Goal: Navigation & Orientation: Find specific page/section

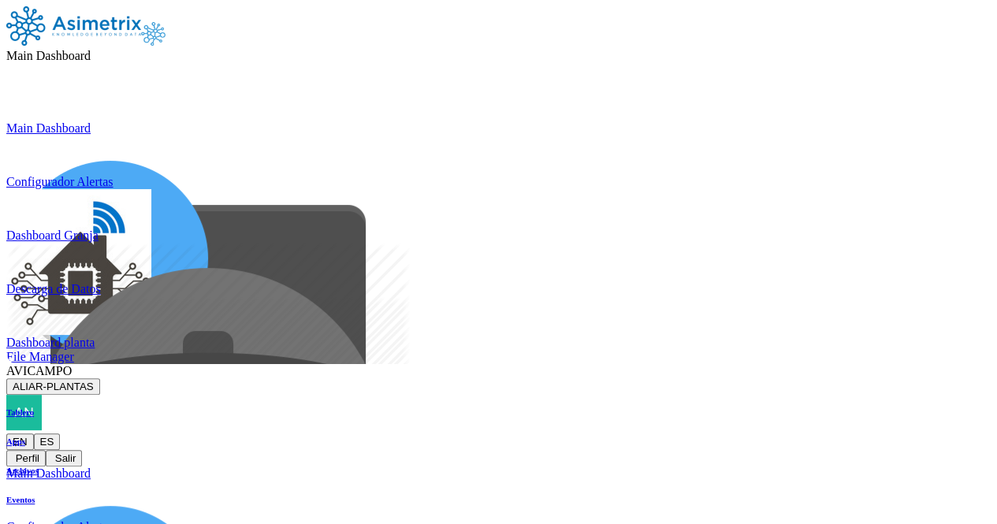
click at [72, 364] on icon at bounding box center [72, 370] width 0 height 13
click at [100, 378] on button "ALIAR-PLANTAS" at bounding box center [53, 386] width 94 height 17
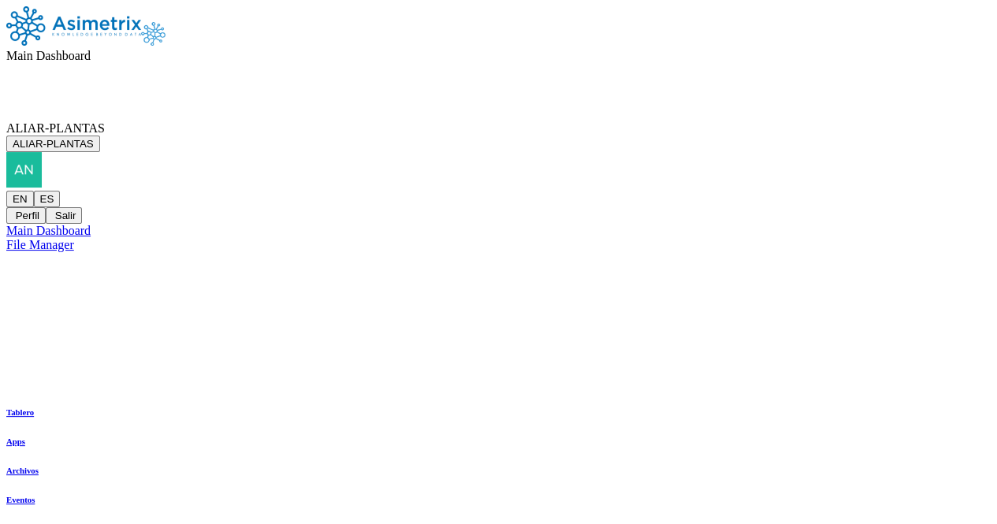
click at [91, 49] on icon at bounding box center [91, 55] width 0 height 13
